Goal: Transaction & Acquisition: Obtain resource

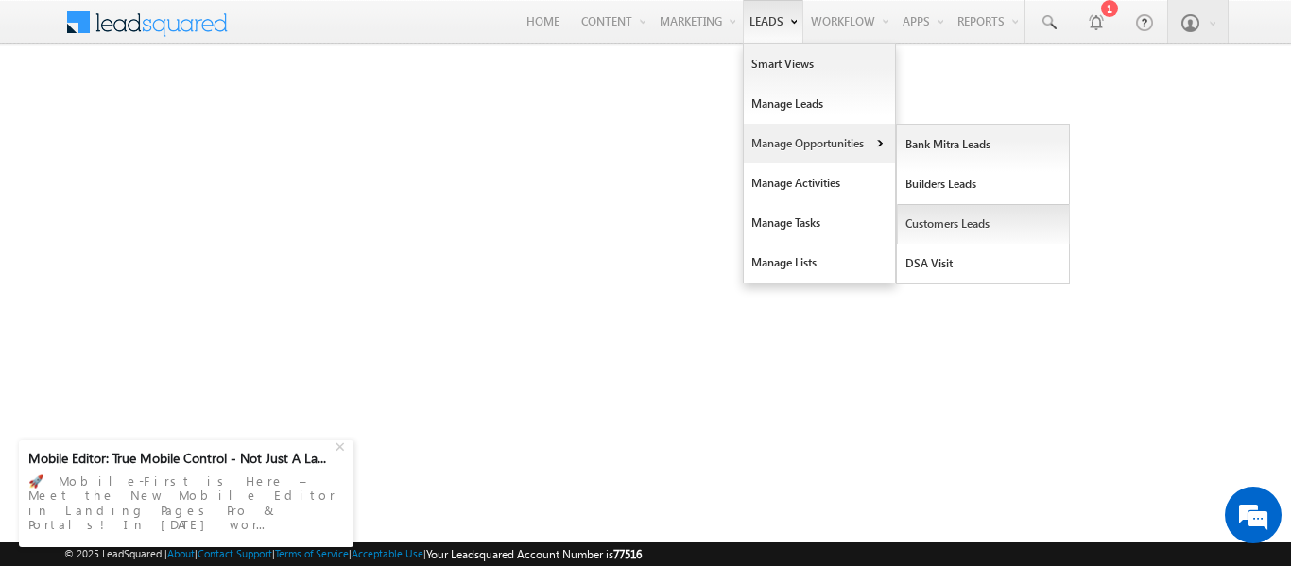
click at [922, 227] on link "Customers Leads" at bounding box center [983, 224] width 173 height 40
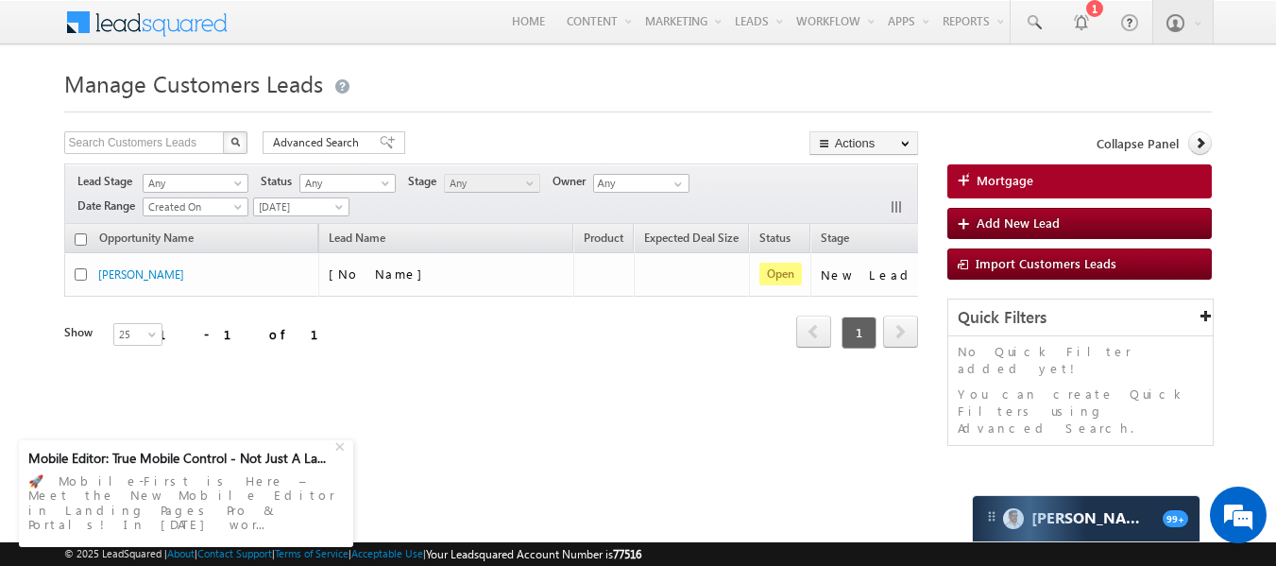
click at [332, 220] on div "Lead Stage Any Any Activity Type Bank Mitra Leads Builders Leads Customers Lead…" at bounding box center [491, 193] width 854 height 60
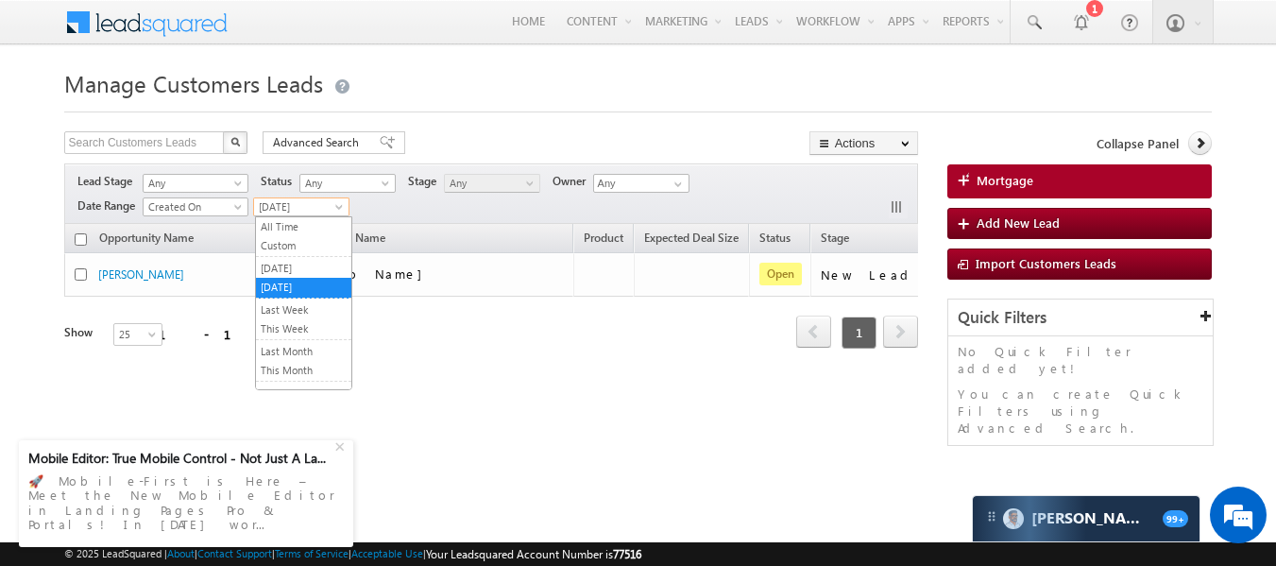
click at [330, 201] on span "Today" at bounding box center [299, 206] width 90 height 17
click at [285, 272] on link "Yesterday" at bounding box center [303, 268] width 95 height 17
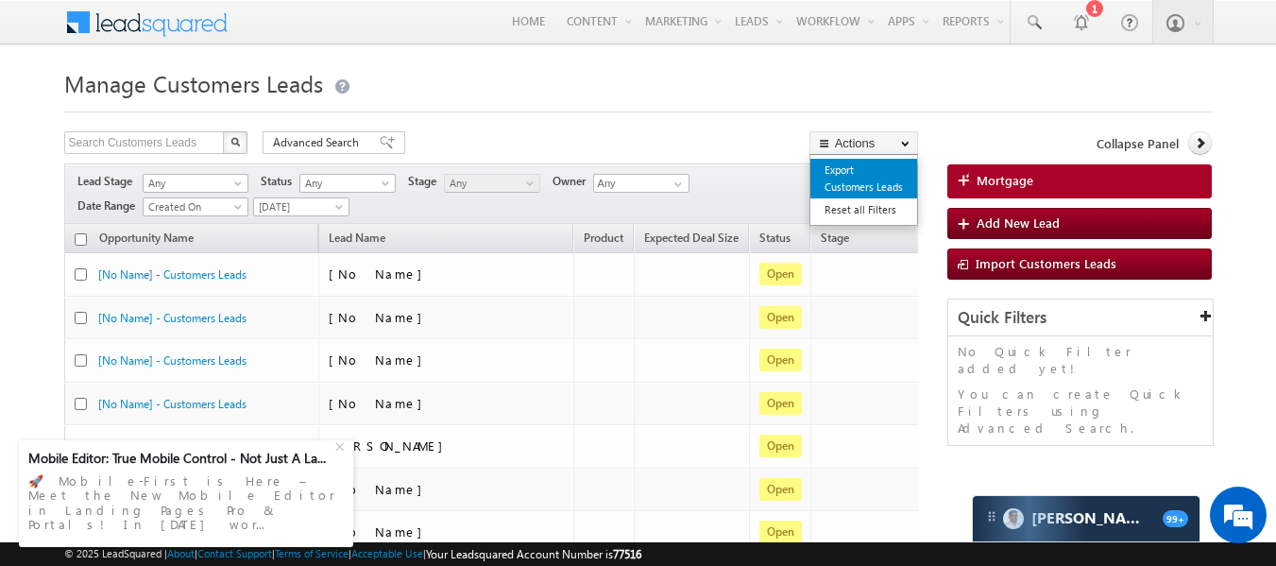
click at [847, 172] on link "Export Customers Leads" at bounding box center [864, 179] width 107 height 40
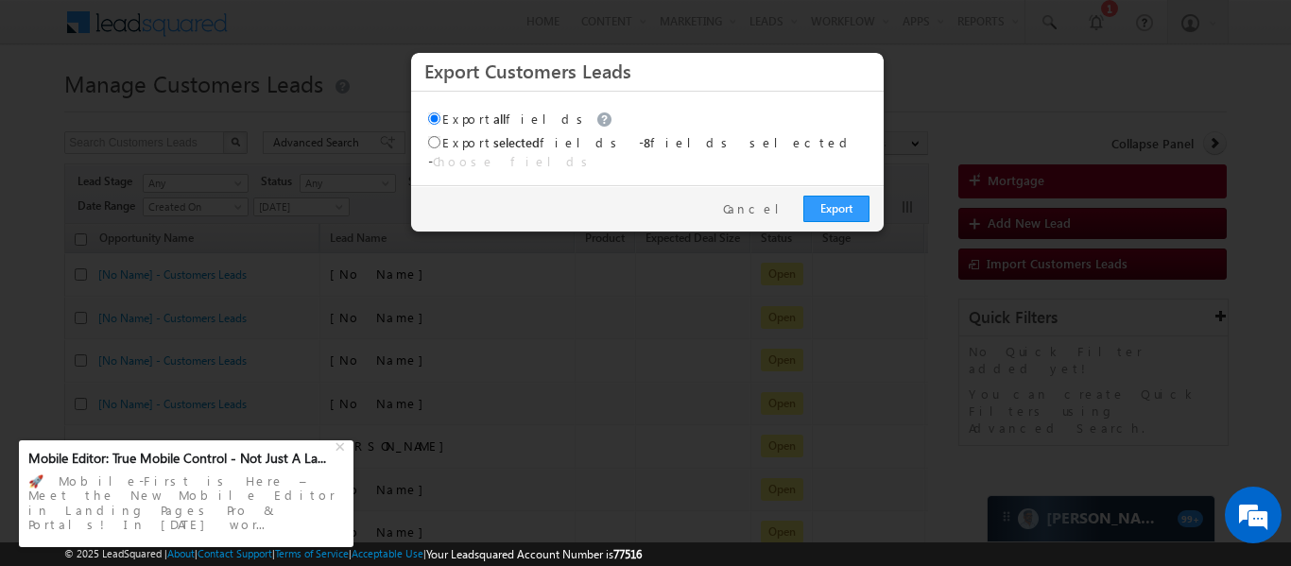
click at [833, 210] on div "Export Cancel" at bounding box center [647, 208] width 472 height 46
click at [841, 196] on link "Export" at bounding box center [836, 209] width 66 height 26
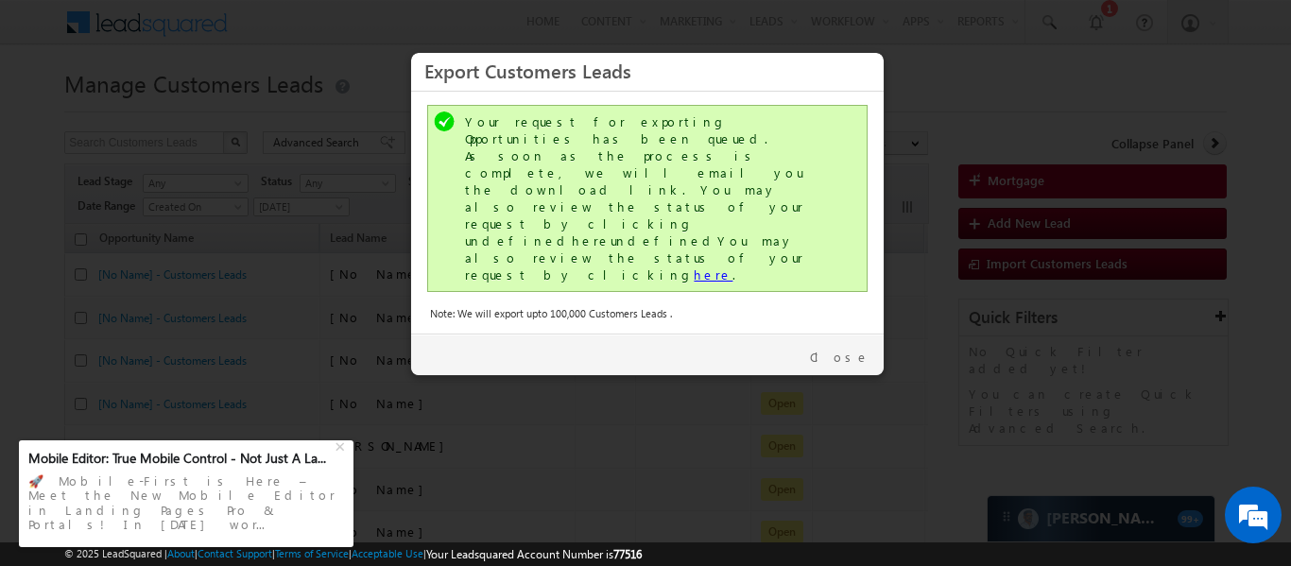
click at [693, 266] on link "here" at bounding box center [712, 274] width 39 height 16
